Goal: Transaction & Acquisition: Purchase product/service

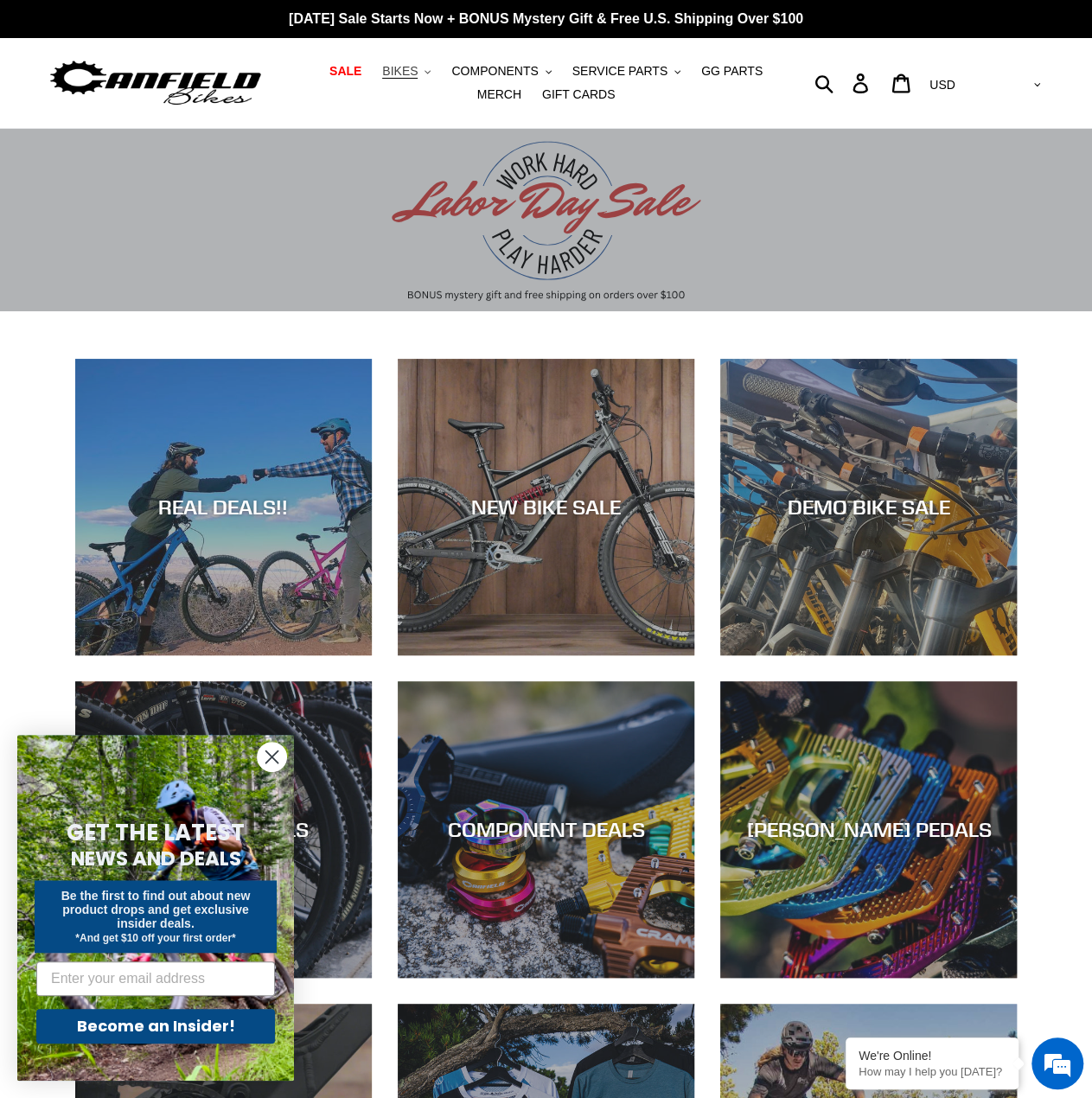
click at [390, 71] on span "BIKES" at bounding box center [400, 71] width 35 height 15
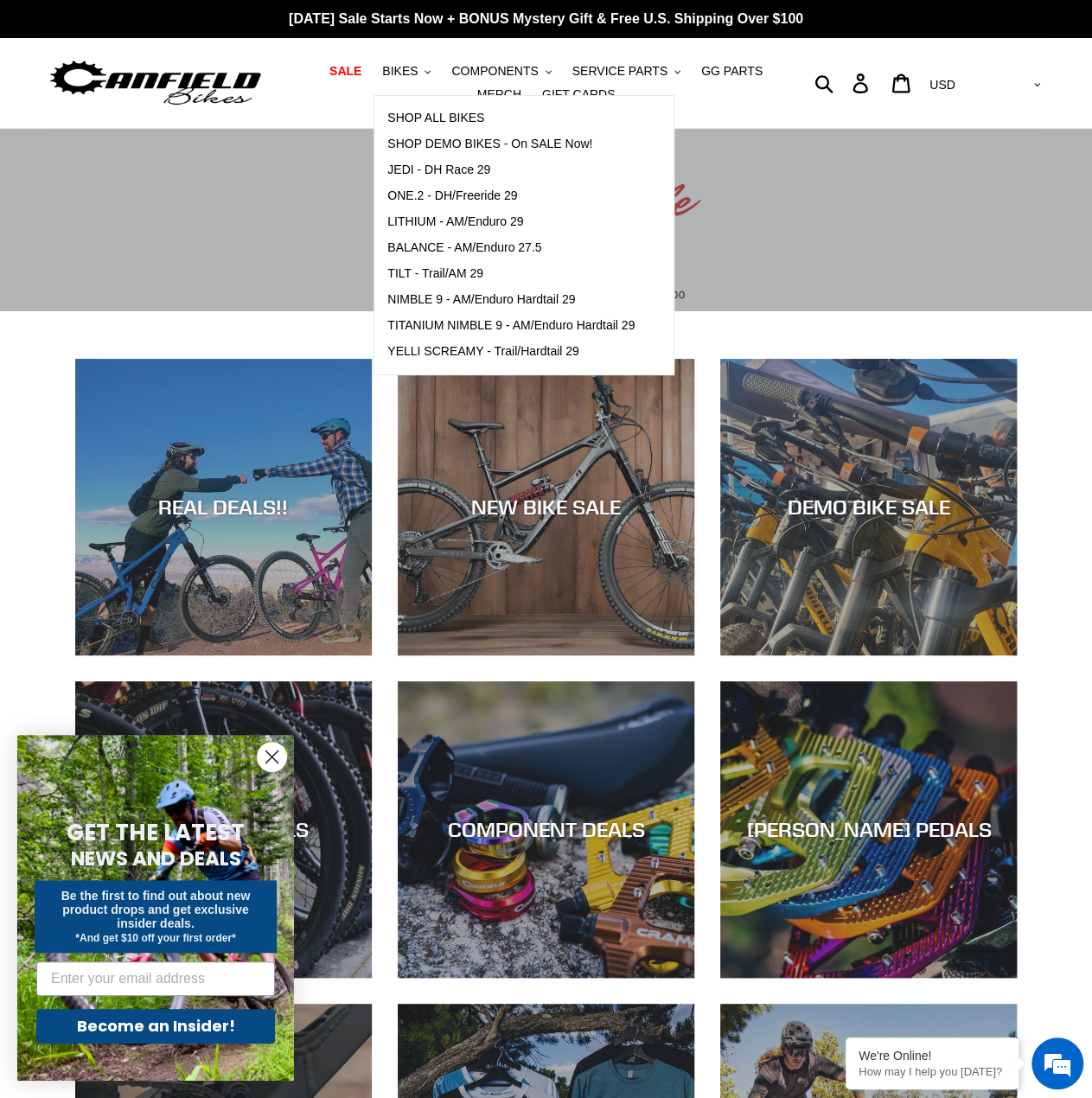
click at [279, 754] on circle "Close dialog" at bounding box center [272, 757] width 28 height 28
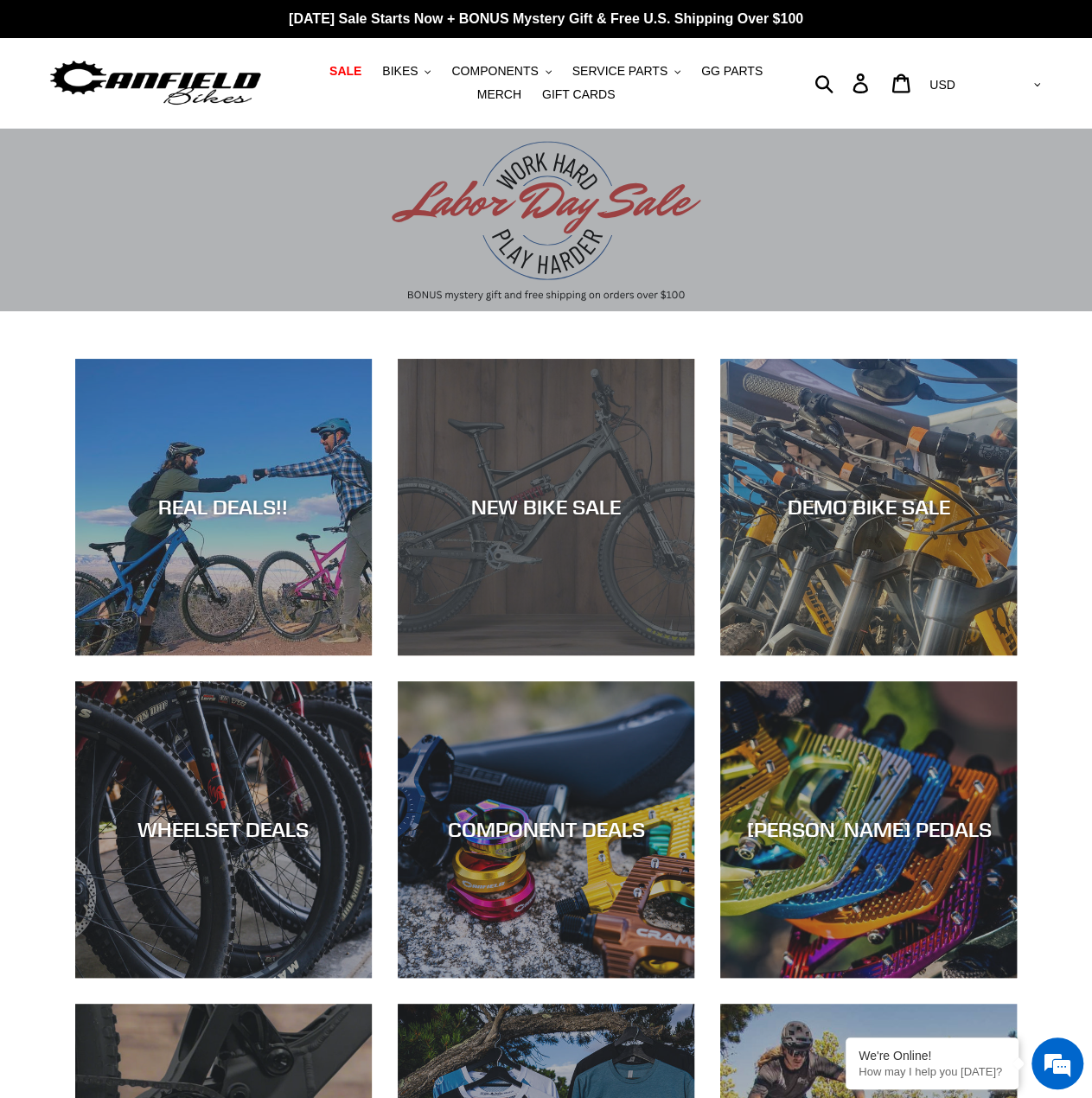
click at [595, 502] on div "NEW BIKE SALE" at bounding box center [546, 507] width 297 height 25
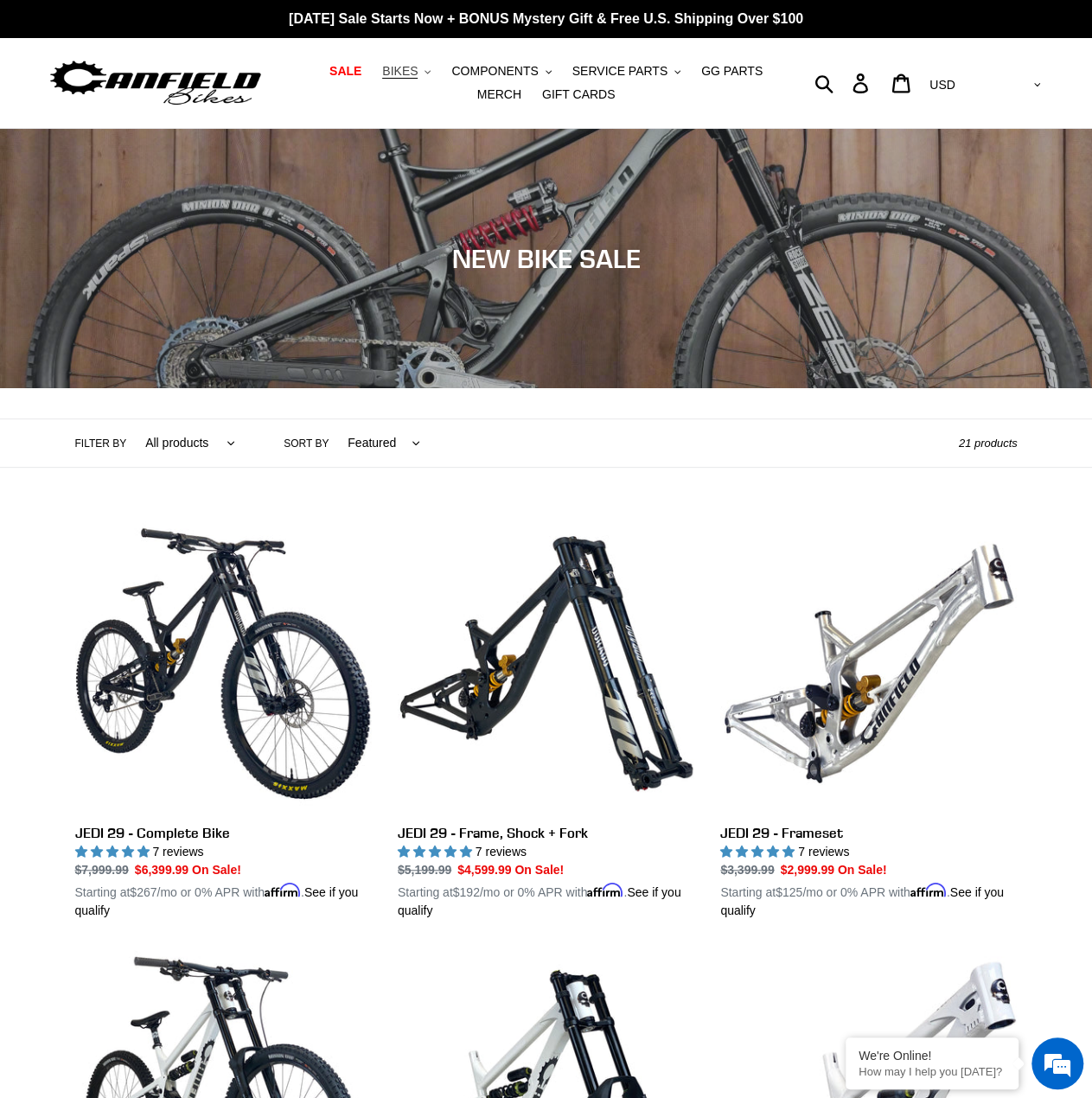
click at [383, 68] on span "BIKES" at bounding box center [400, 71] width 35 height 15
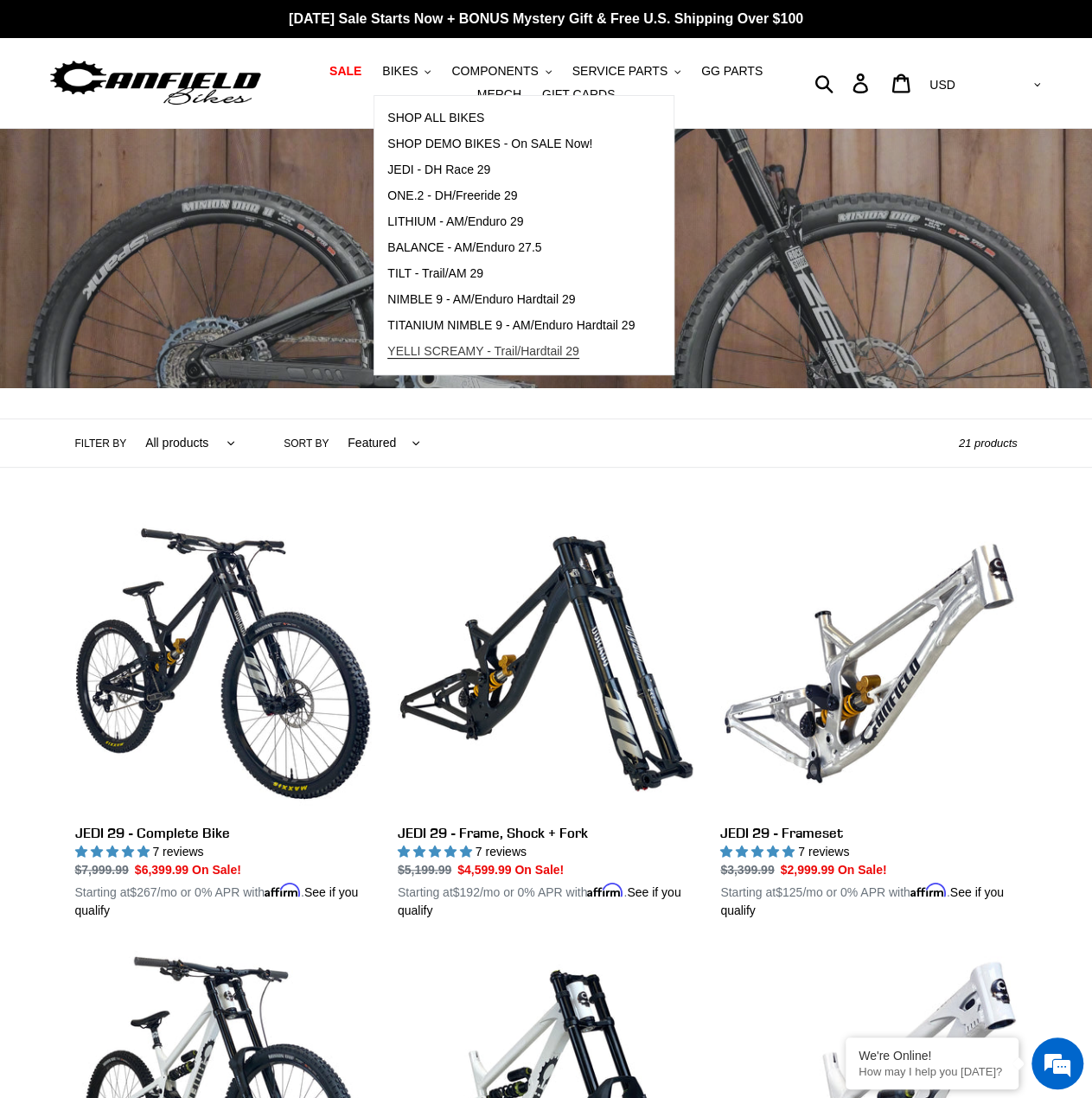
click at [467, 356] on span "YELLI SCREAMY - Trail/Hardtail 29" at bounding box center [483, 351] width 192 height 15
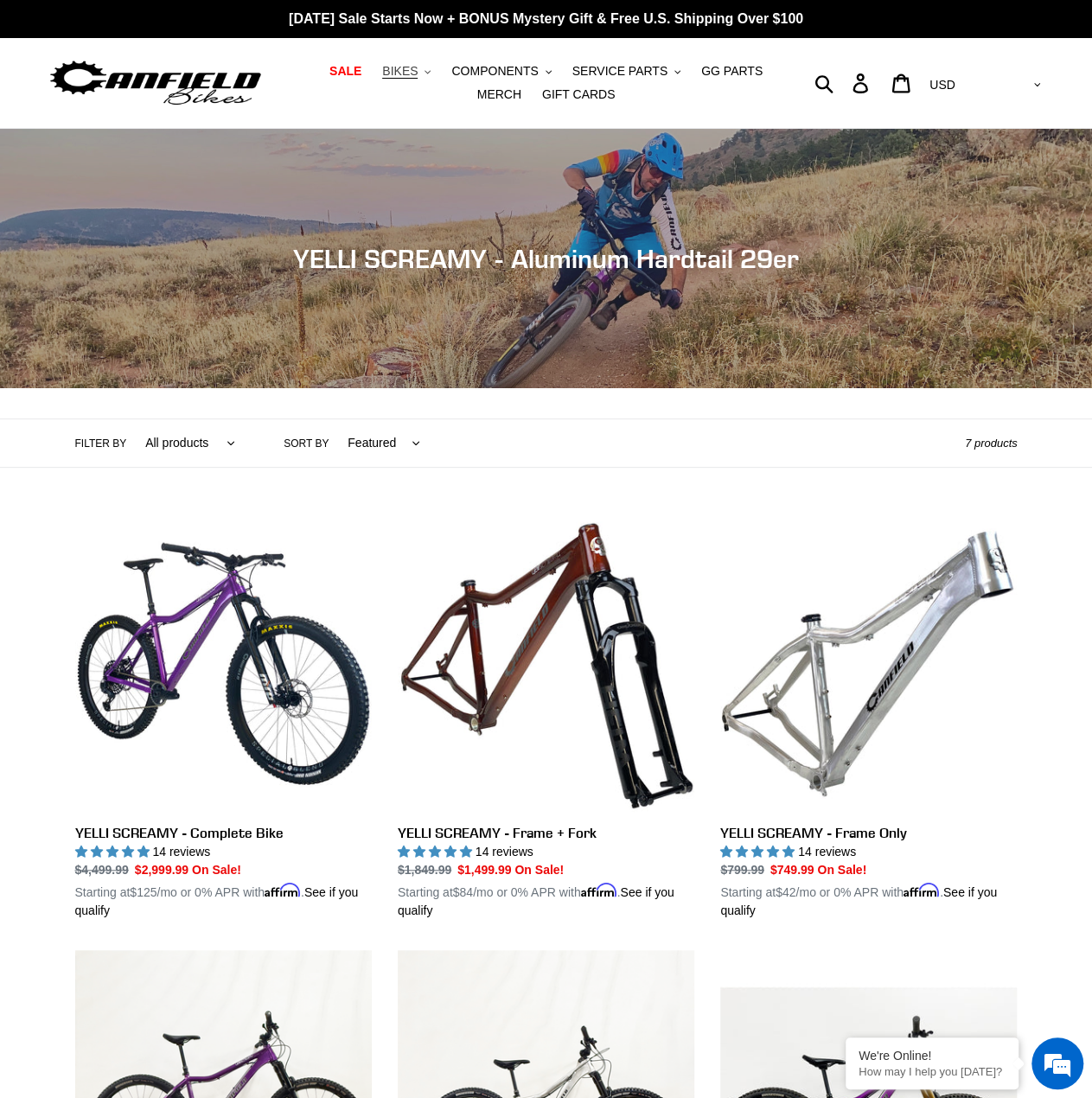
click at [382, 68] on span "BIKES" at bounding box center [400, 71] width 35 height 15
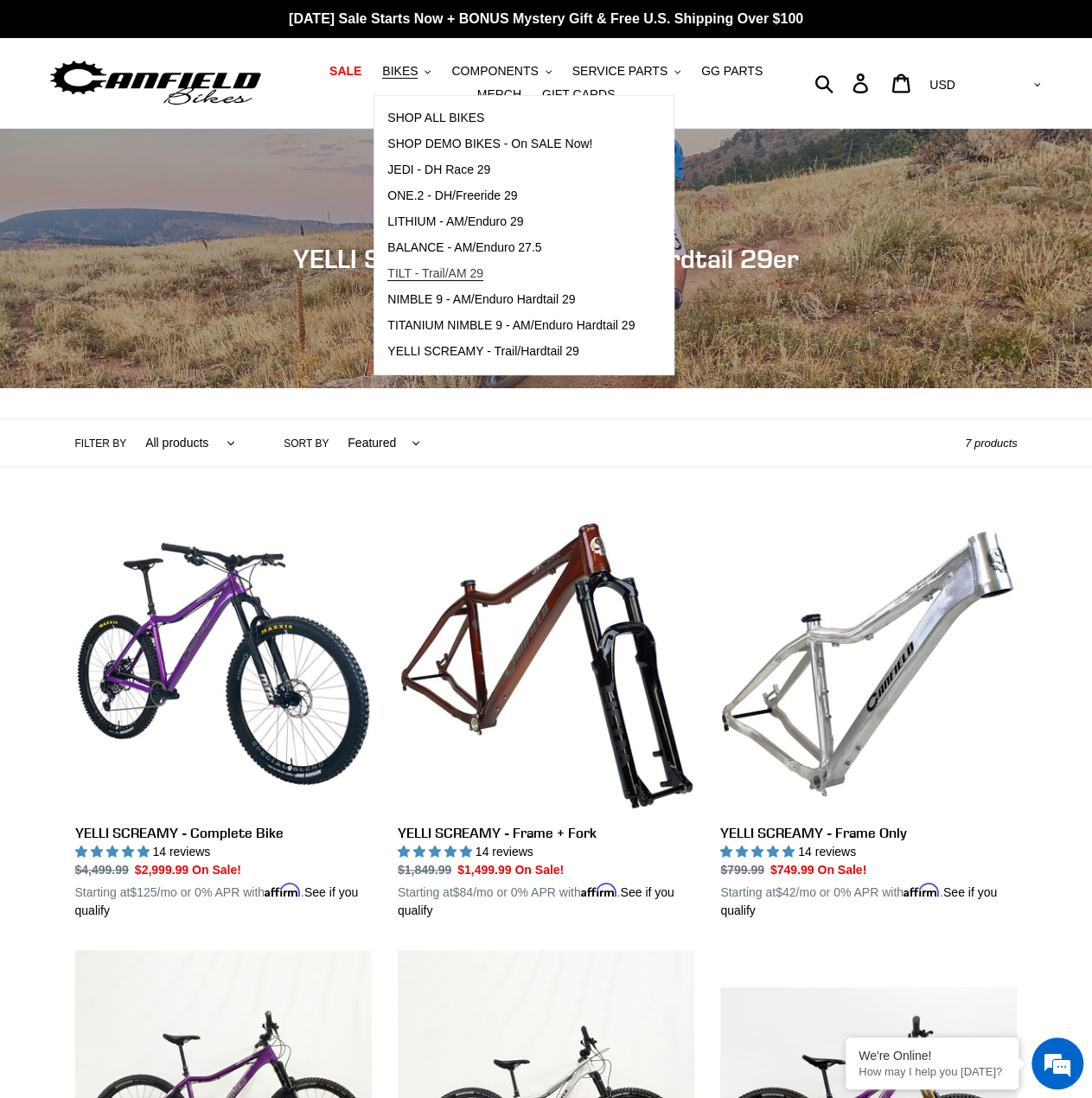
click at [419, 281] on span "TILT - Trail/AM 29" at bounding box center [435, 274] width 96 height 15
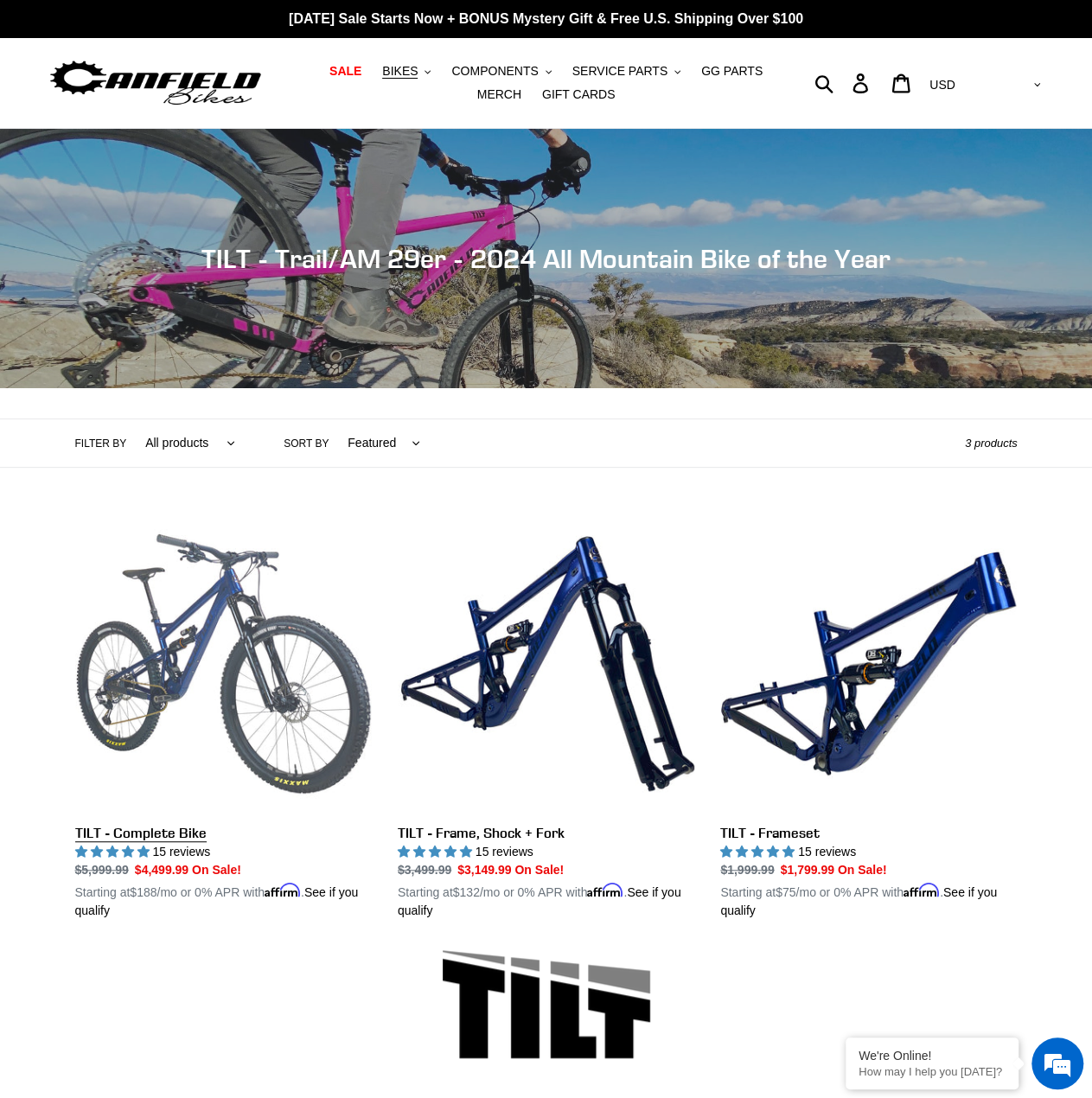
click at [242, 614] on link "TILT - Complete Bike" at bounding box center [223, 718] width 297 height 404
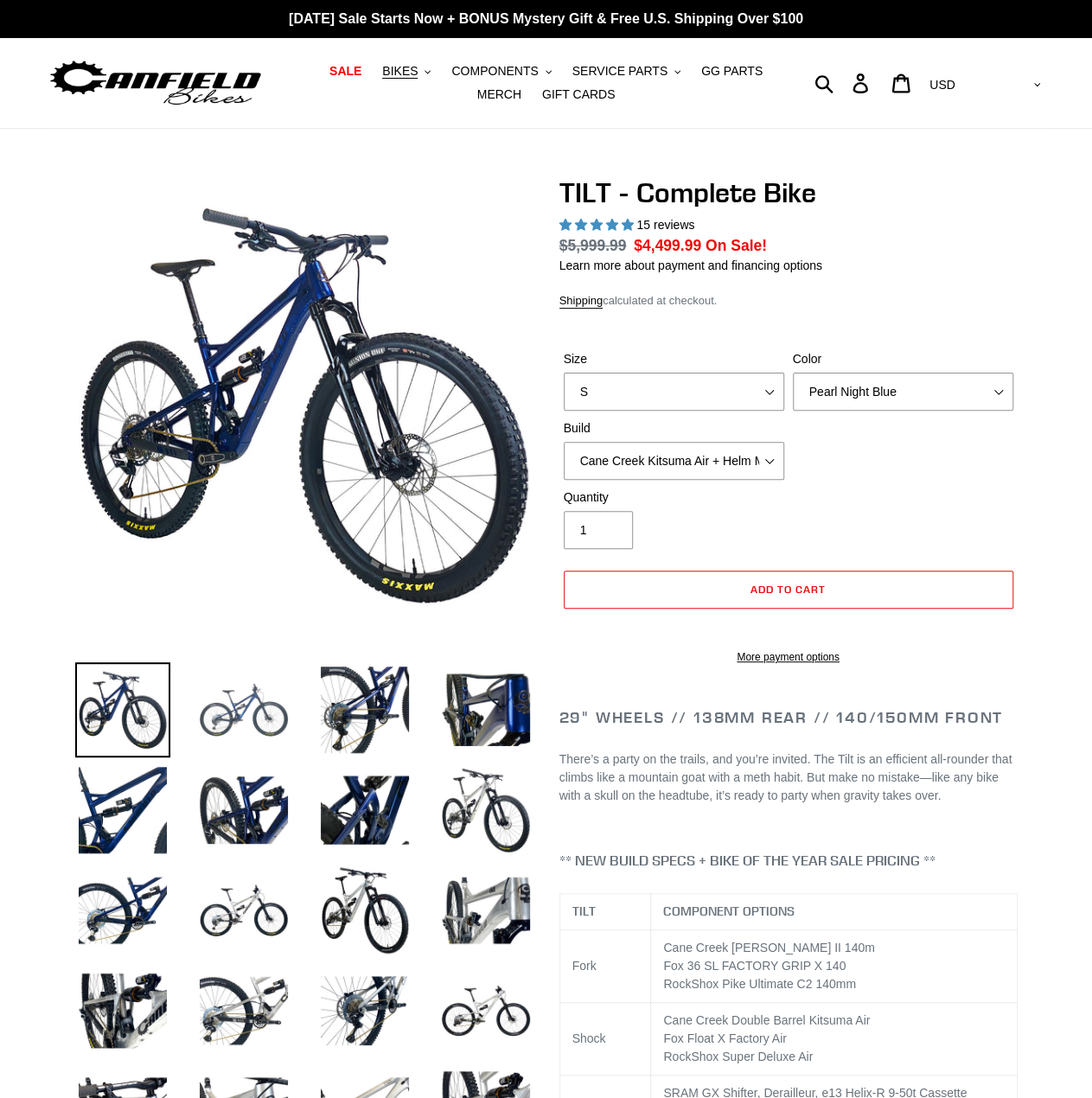
click at [222, 711] on img at bounding box center [244, 710] width 95 height 95
select select "highest-rating"
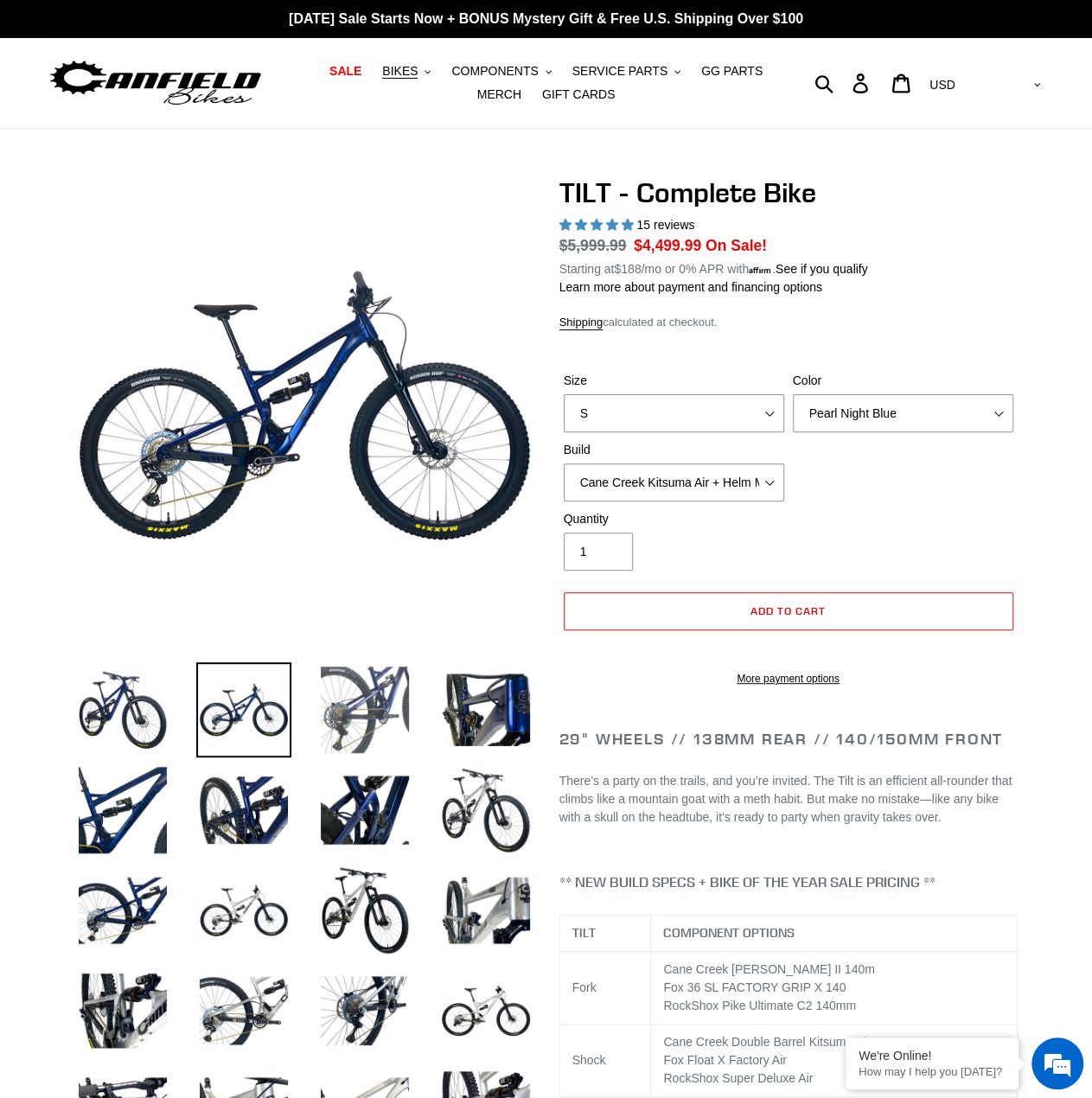
click at [360, 703] on img at bounding box center [365, 710] width 95 height 95
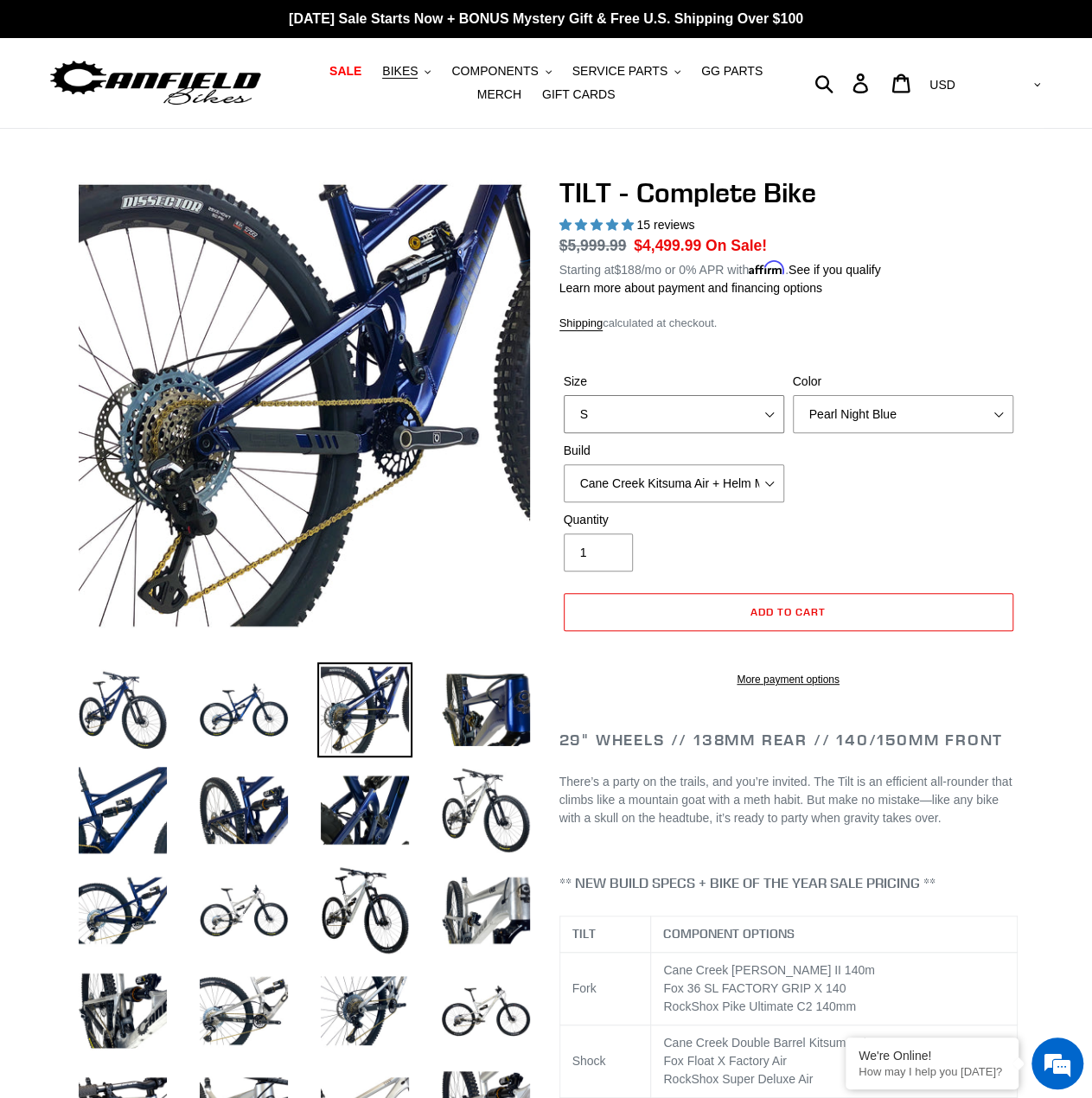
click at [633, 409] on select "S M L" at bounding box center [674, 414] width 221 height 38
select select "L"
click at [564, 395] on select "S M L" at bounding box center [674, 414] width 221 height 38
click at [873, 407] on select "Pearl Night Blue Stealth Silver Raw" at bounding box center [903, 414] width 221 height 38
click at [703, 549] on div "Quantity 1" at bounding box center [674, 541] width 230 height 61
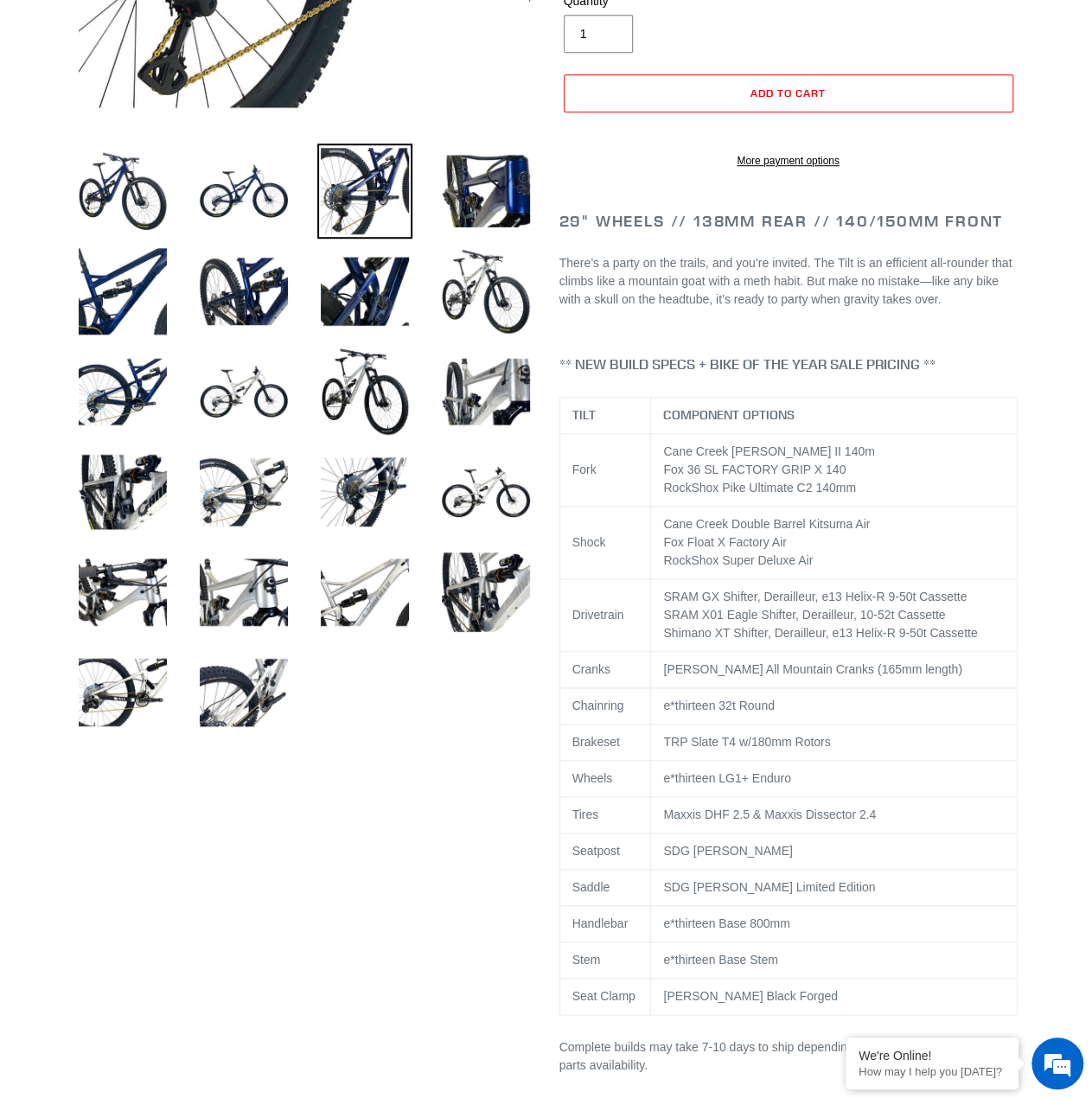
scroll to position [346, 0]
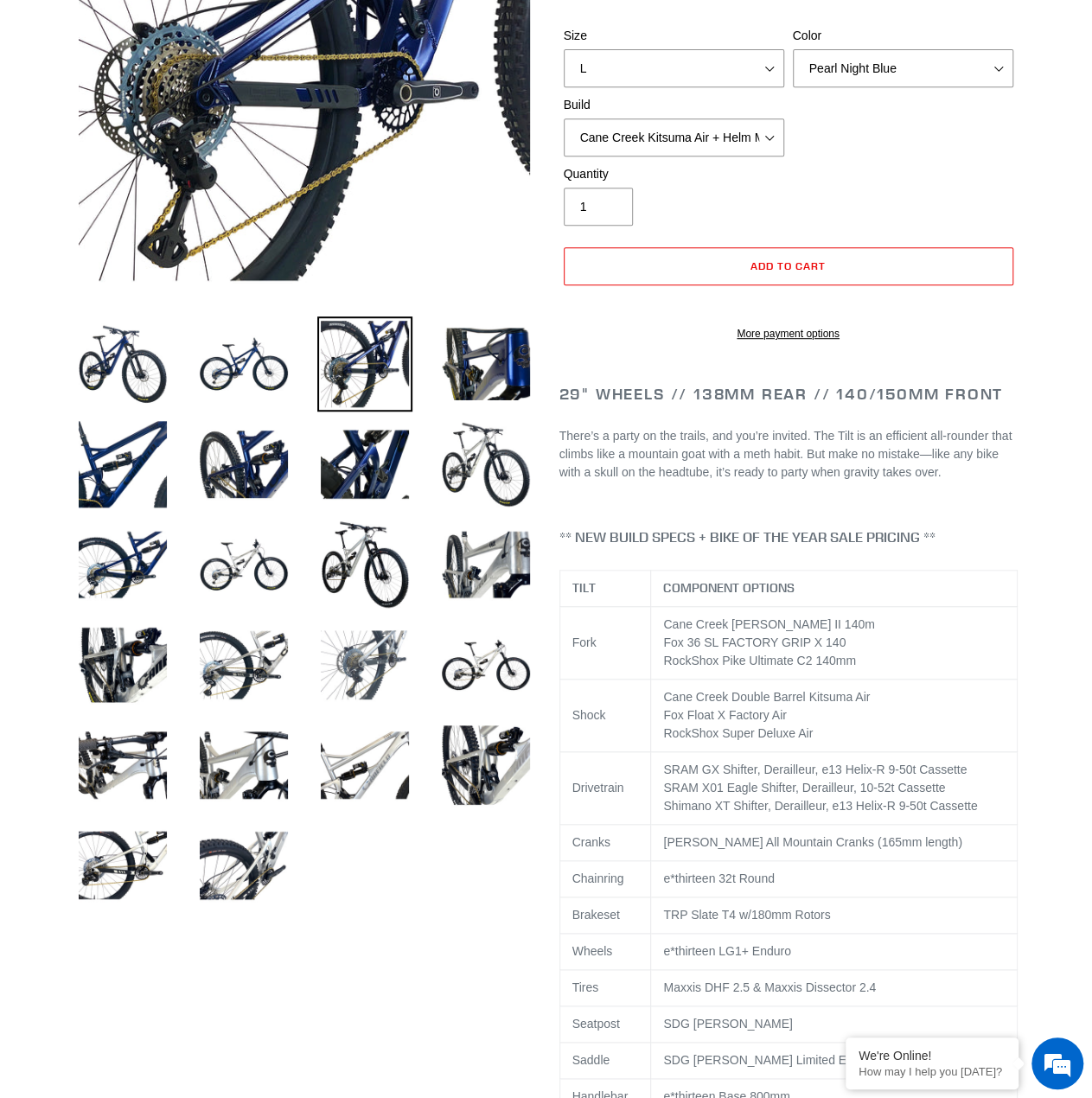
click at [380, 659] on img at bounding box center [365, 665] width 95 height 95
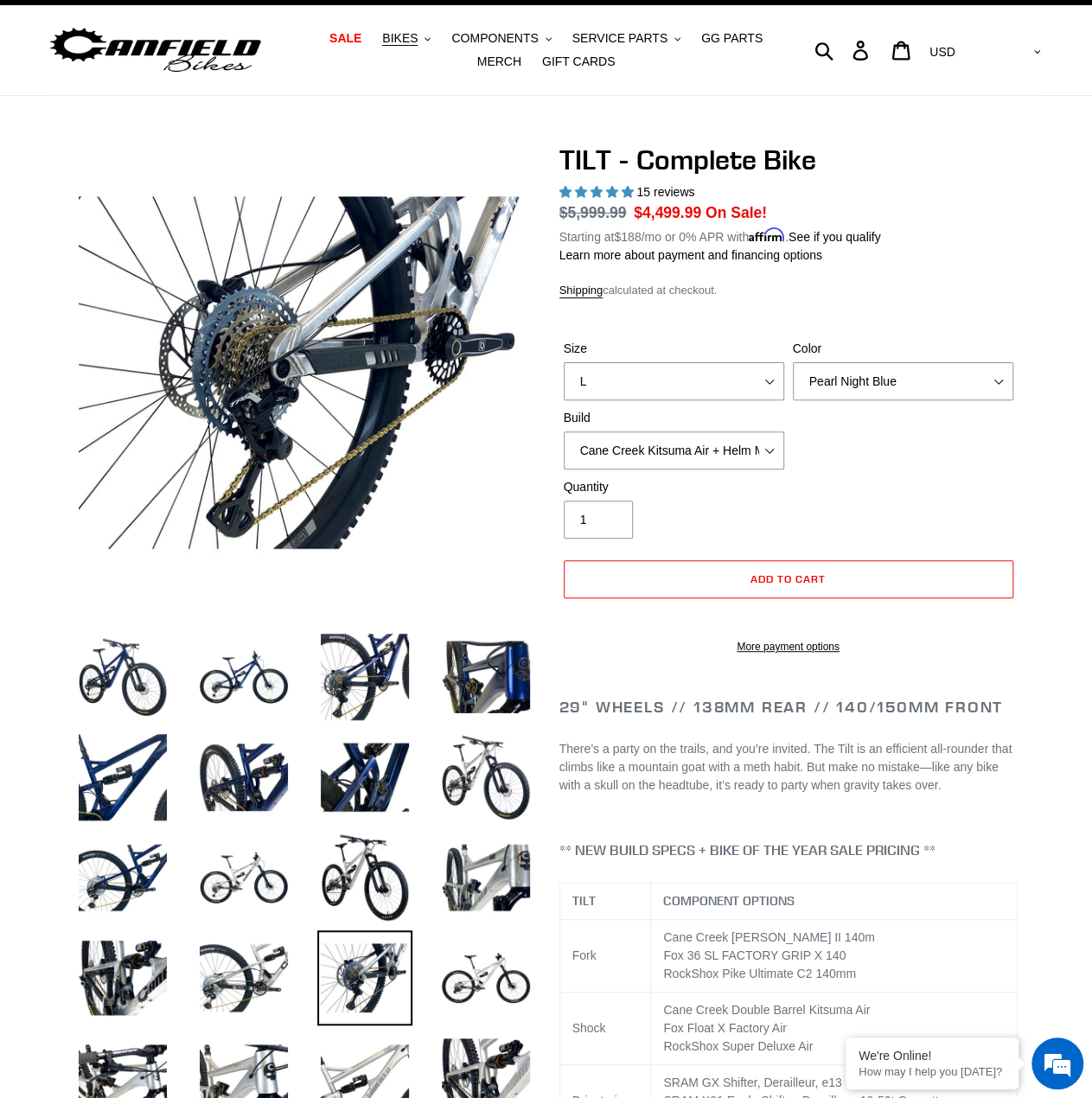
scroll to position [0, 0]
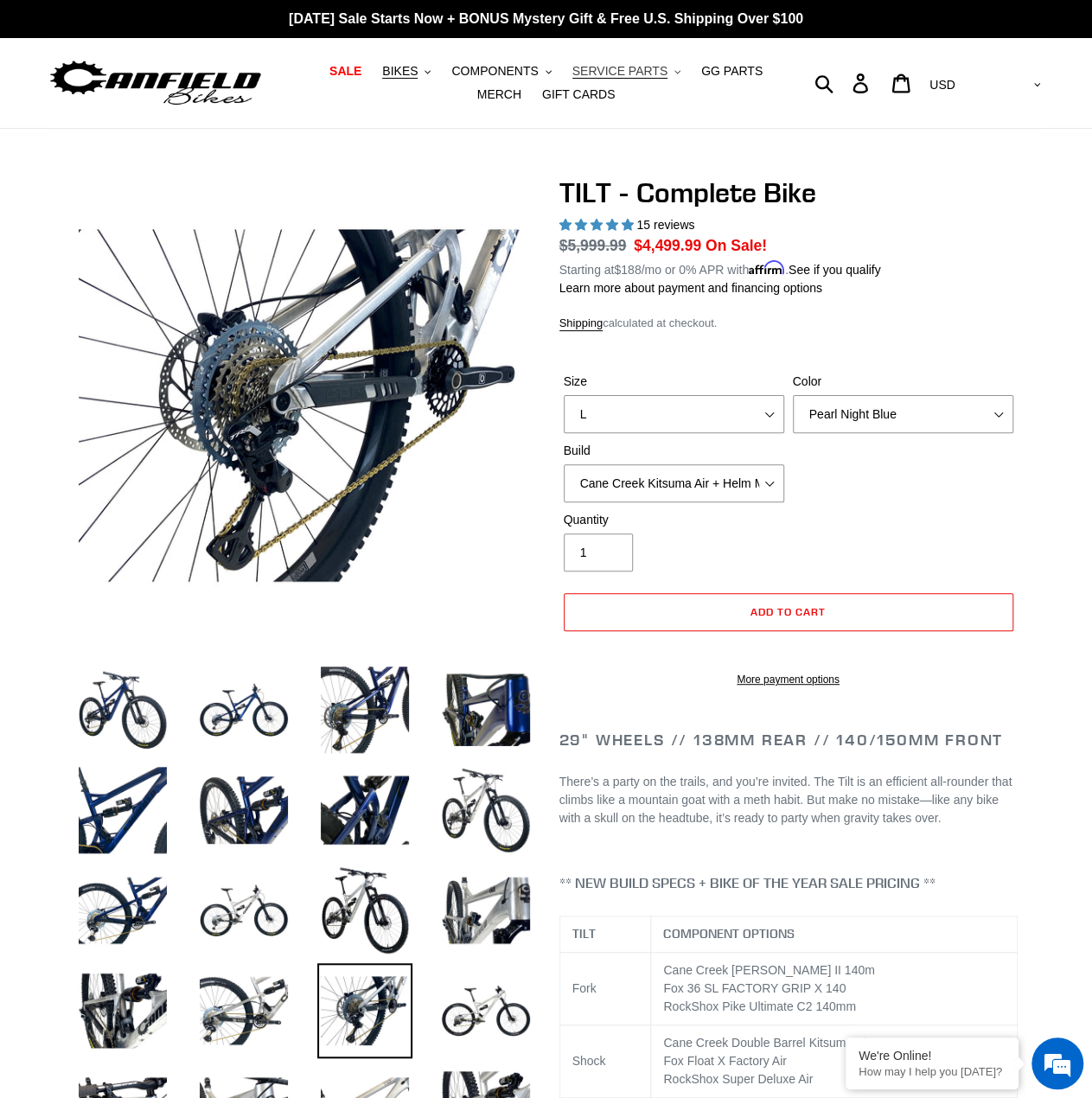
click at [616, 71] on span "SERVICE PARTS" at bounding box center [621, 71] width 95 height 15
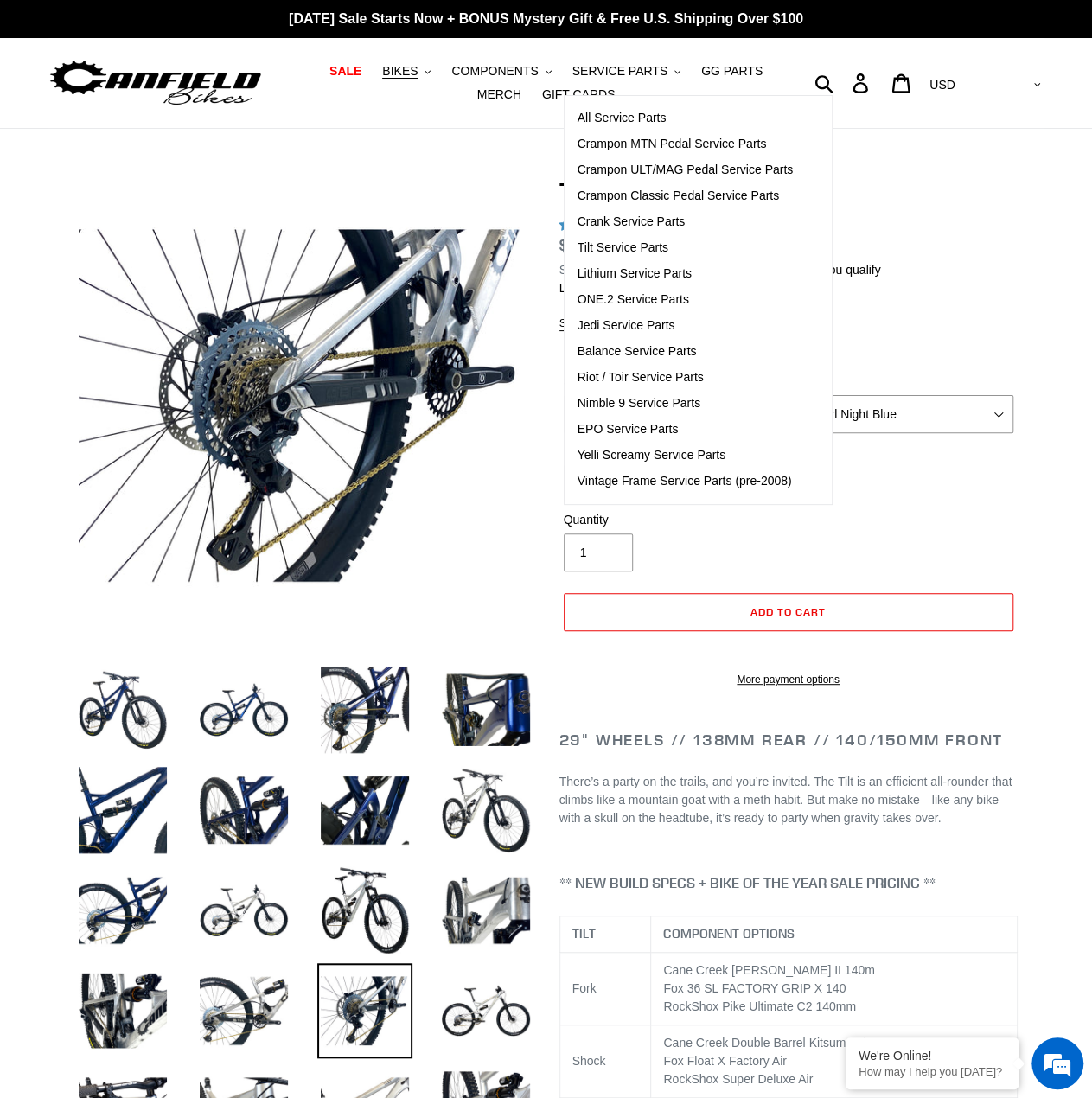
click at [170, 76] on img at bounding box center [155, 84] width 216 height 55
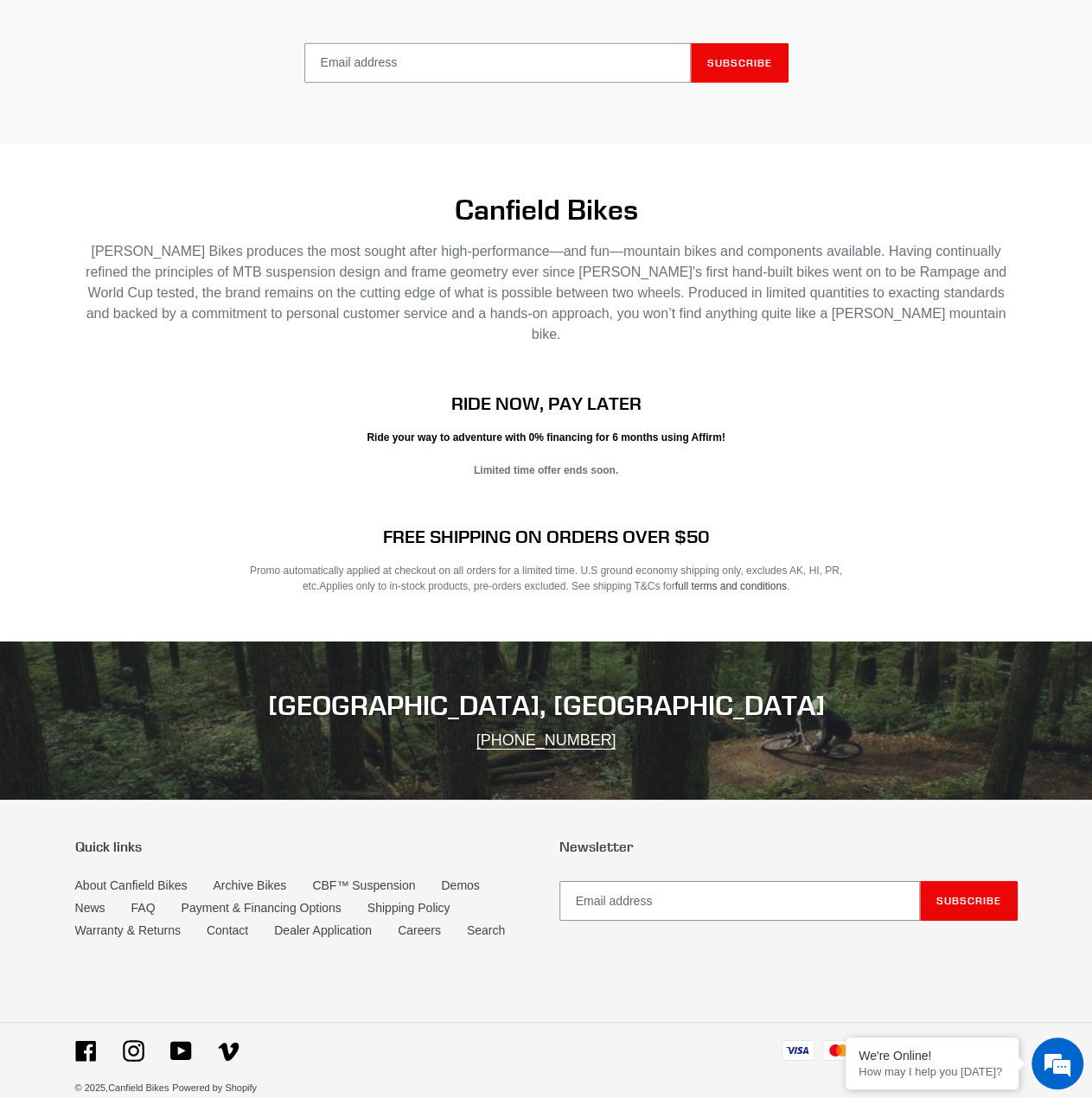
scroll to position [2601, 0]
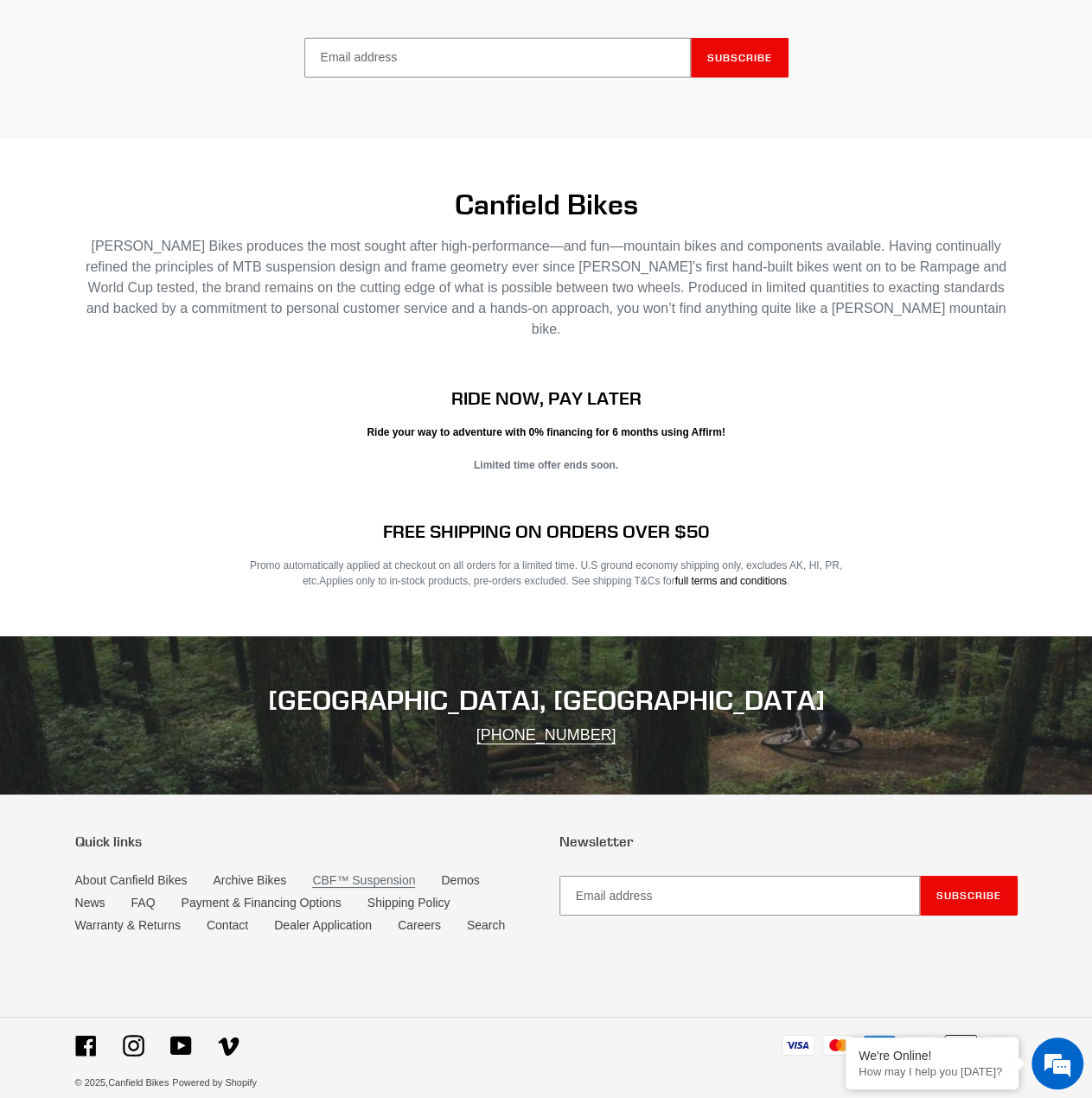
click at [380, 873] on link "CBF™ Suspension" at bounding box center [364, 880] width 103 height 15
